Goal: Task Accomplishment & Management: Use online tool/utility

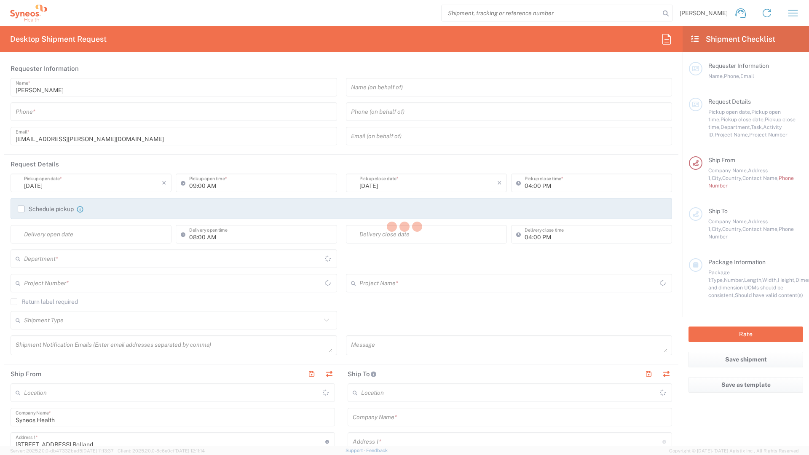
type input "8350"
type input "Île-de-France"
type input "[GEOGRAPHIC_DATA]"
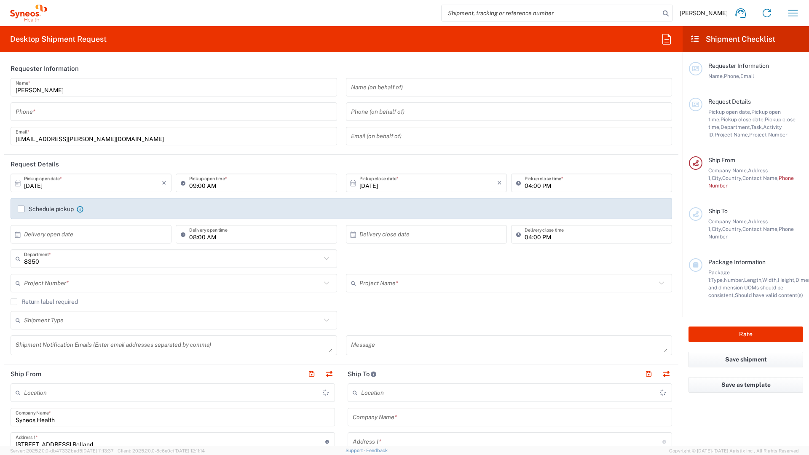
type input "Syneos Health France SARL"
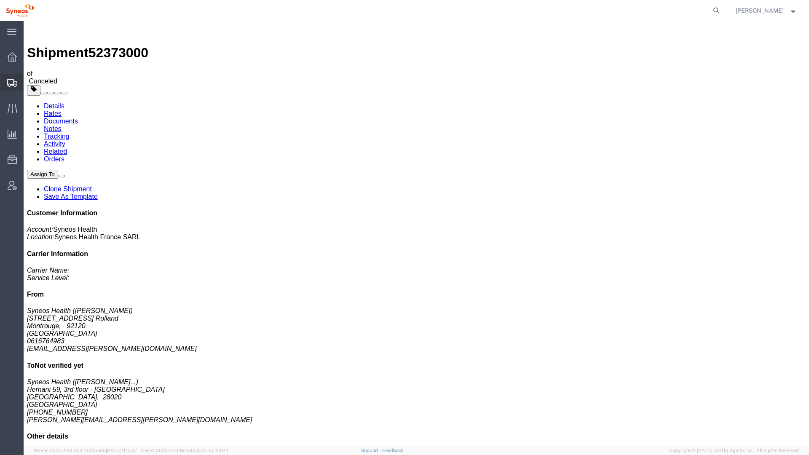
click at [0, 0] on span "Shipment Manager" at bounding box center [0, 0] width 0 height 0
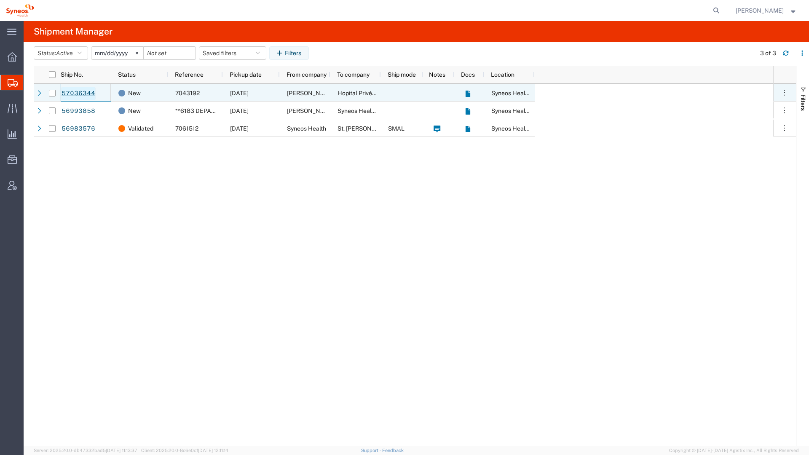
click at [81, 94] on link "57036344" at bounding box center [78, 93] width 35 height 13
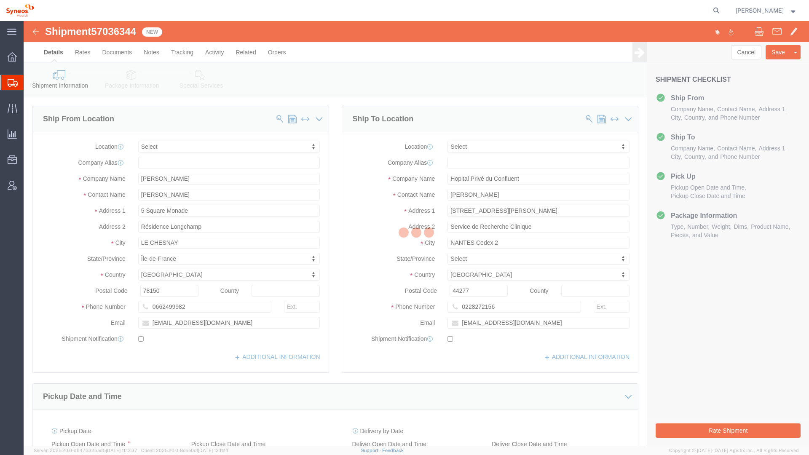
select select
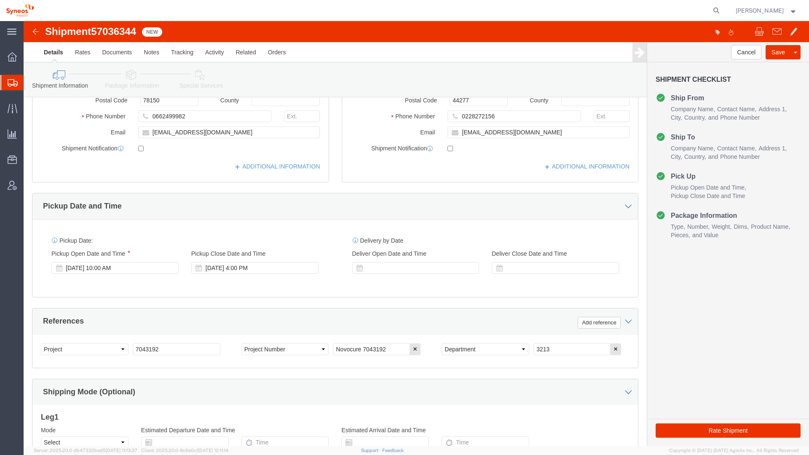
scroll to position [191, 0]
click button "Rate Shipment"
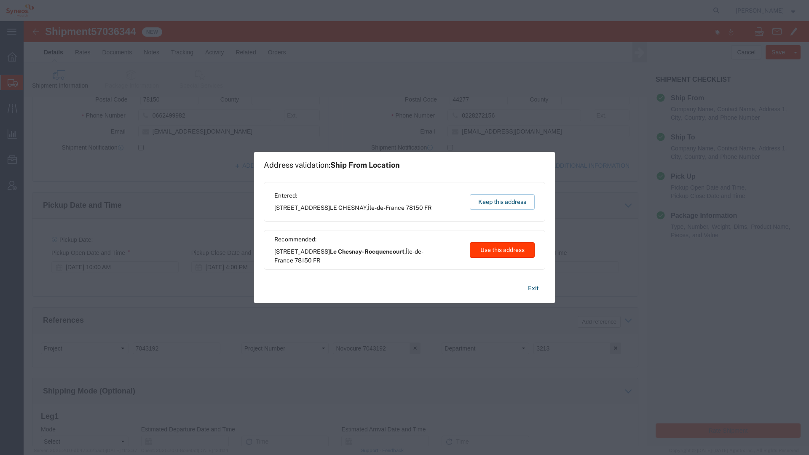
click at [500, 250] on button "Use this address" at bounding box center [502, 250] width 65 height 16
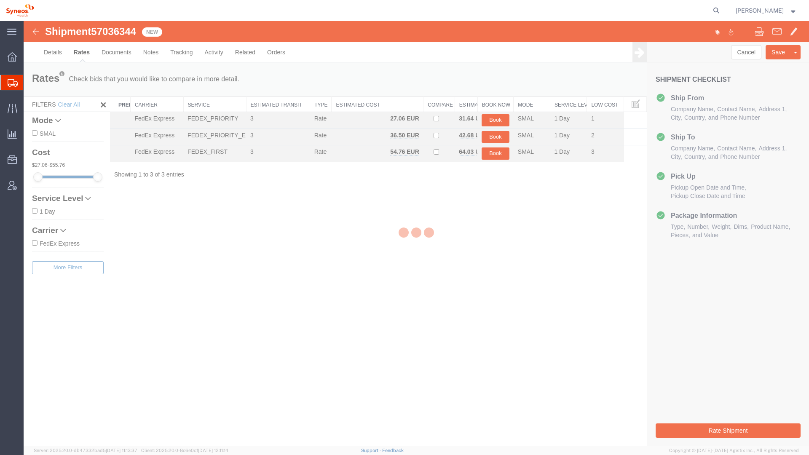
scroll to position [0, 0]
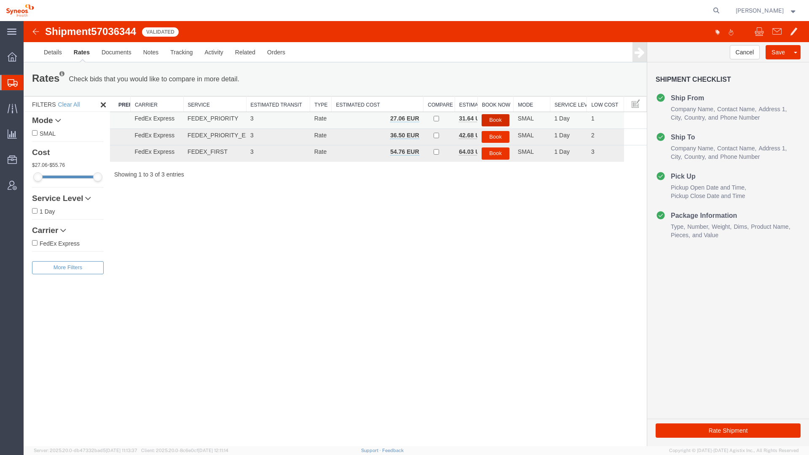
click at [502, 117] on button "Book" at bounding box center [496, 120] width 28 height 12
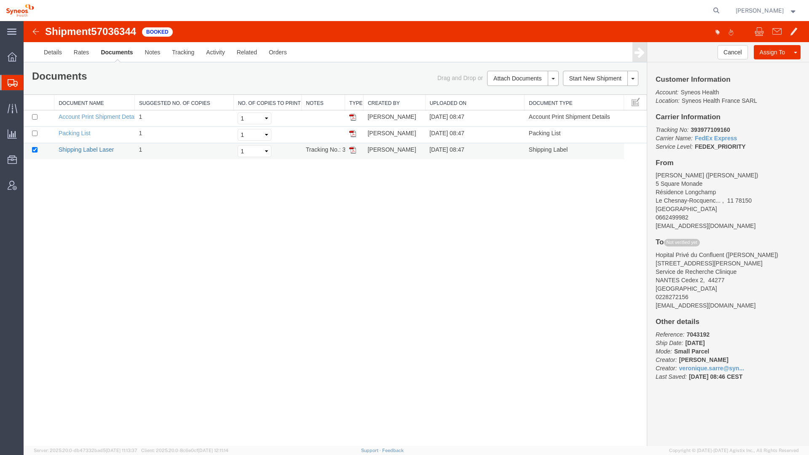
click at [79, 149] on link "Shipping Label Laser" at bounding box center [87, 149] width 56 height 7
